Goal: Information Seeking & Learning: Learn about a topic

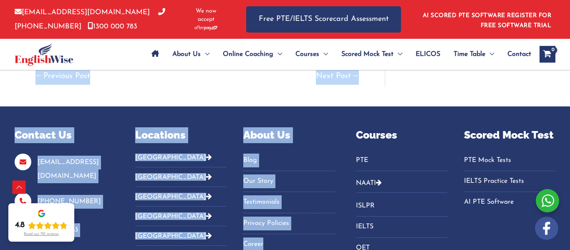
scroll to position [2226, 0]
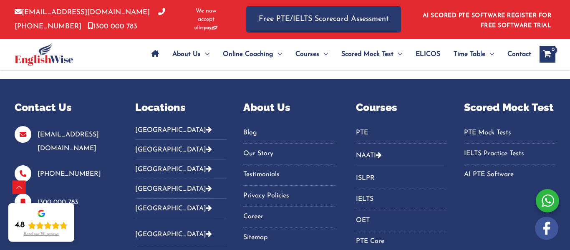
drag, startPoint x: 33, startPoint y: 118, endPoint x: 316, endPoint y: 75, distance: 285.9
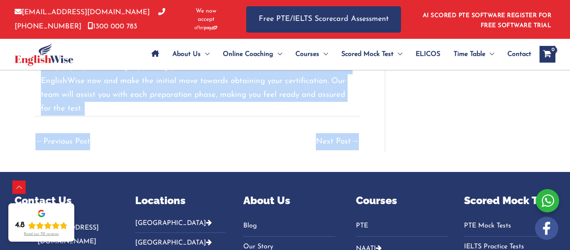
scroll to position [2132, 0]
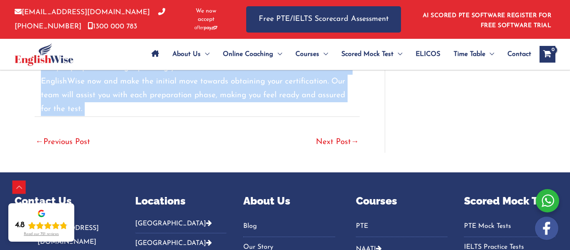
copy main "Lor ip dolo SITAM CON Adip Elitse? / DOEIU / Te incididuntu / Laboreetd 04, 462…"
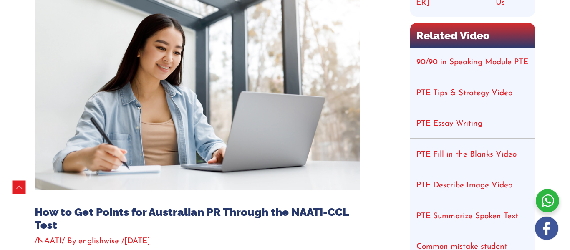
scroll to position [236, 0]
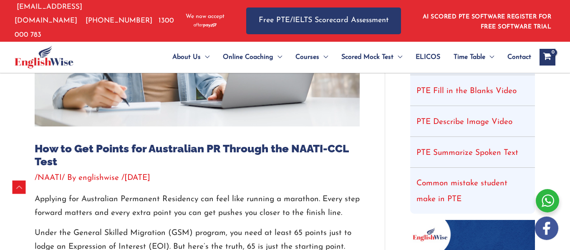
drag, startPoint x: 31, startPoint y: 141, endPoint x: 244, endPoint y: 195, distance: 220.2
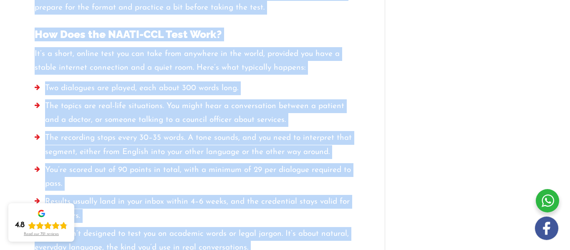
scroll to position [0, 0]
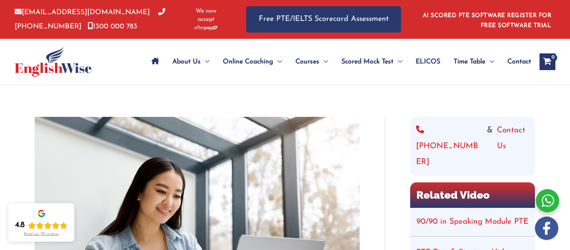
click at [304, 143] on img at bounding box center [197, 225] width 325 height 217
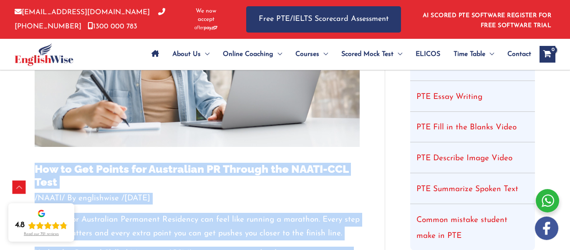
scroll to position [210, 0]
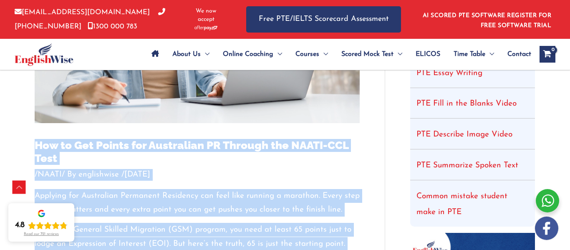
click at [253, 163] on h1 "How to Get Points for Australian PR Through the NAATI-CCL Test" at bounding box center [197, 152] width 325 height 26
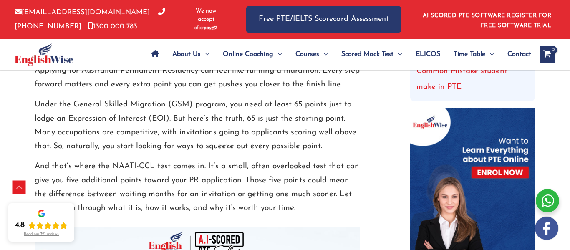
scroll to position [333, 0]
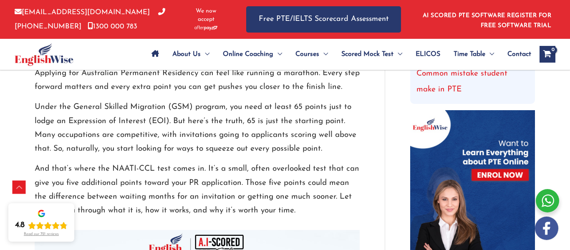
click at [154, 124] on p "Under the General Skilled Migration (GSM) program, you need at least 65 points …" at bounding box center [197, 128] width 325 height 56
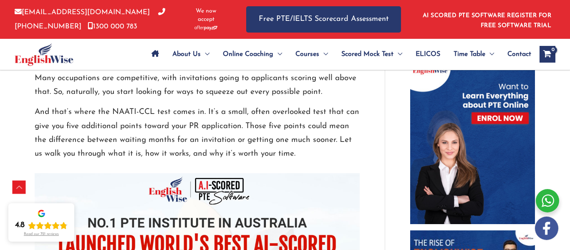
scroll to position [391, 0]
